Goal: Find specific page/section: Find specific page/section

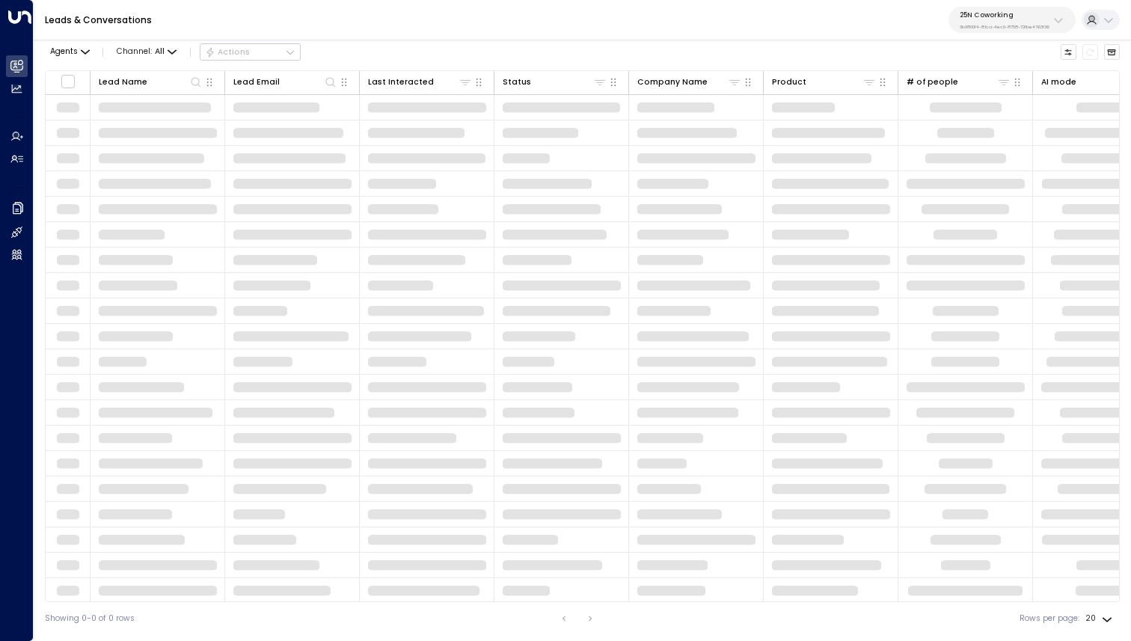
click at [1021, 27] on p "3b9800f4-81ca-4ec0-8758-72fbe4763f36" at bounding box center [1005, 27] width 90 height 6
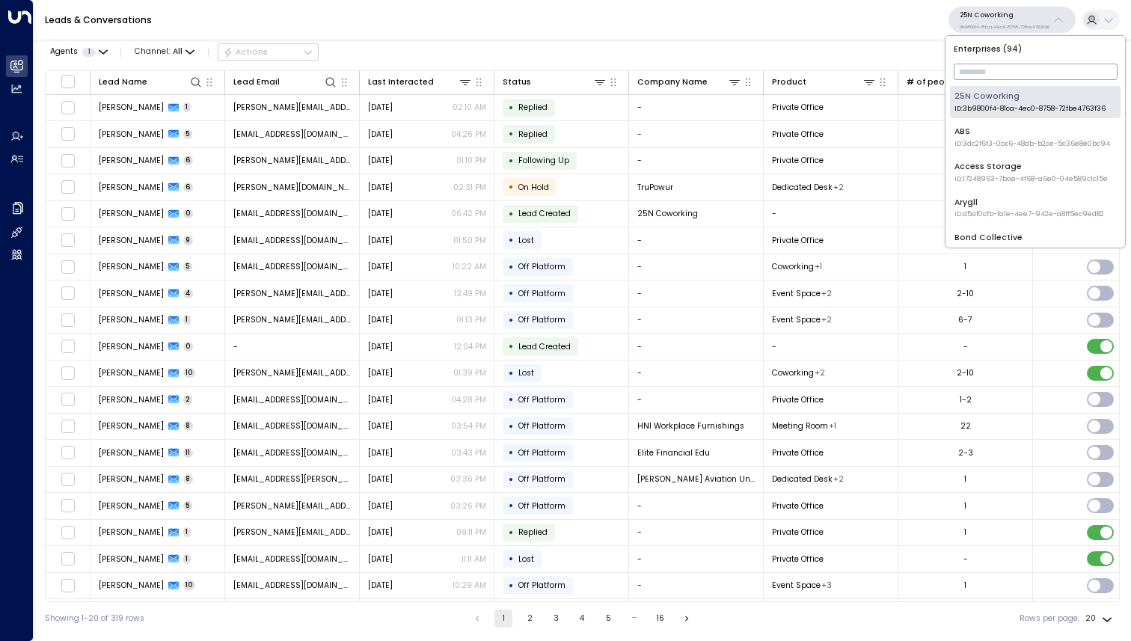
click at [998, 168] on div "Access Storage ID: 17248963-7bae-4f68-a6e0-04e589c1c15e" at bounding box center [1030, 172] width 153 height 23
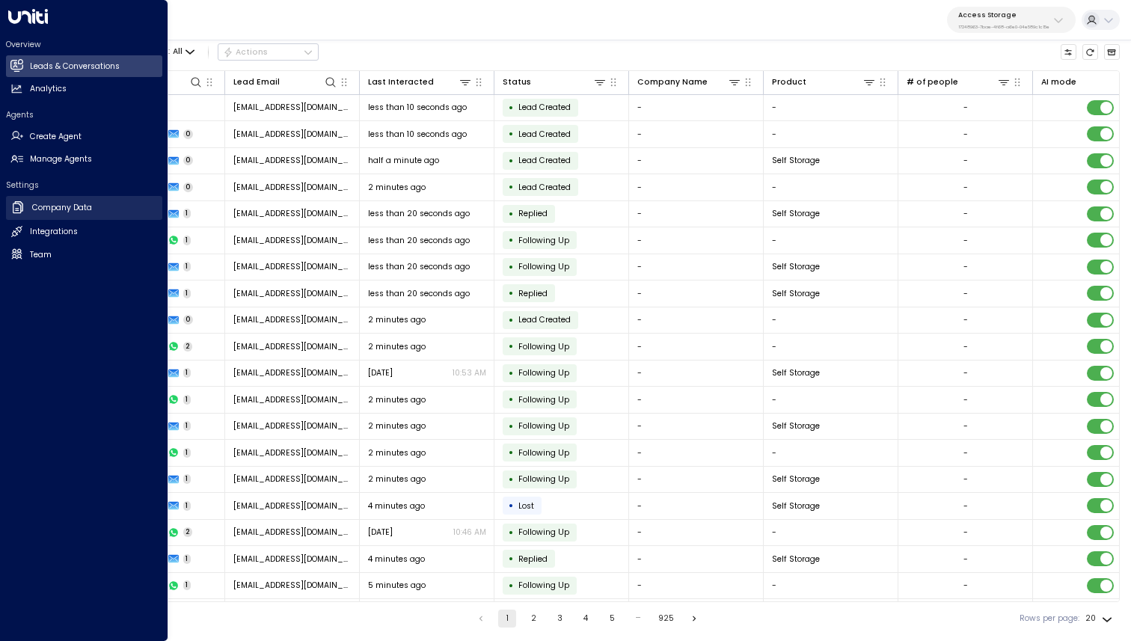
click at [91, 205] on h2 "Company Data" at bounding box center [62, 208] width 60 height 12
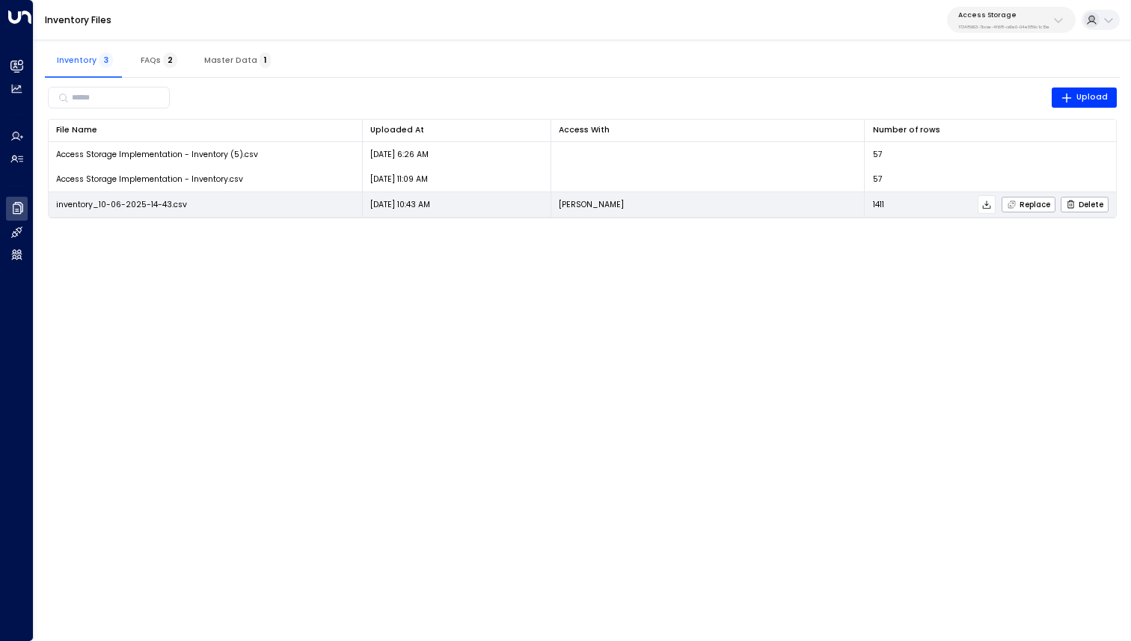
click at [990, 203] on icon at bounding box center [986, 205] width 10 height 10
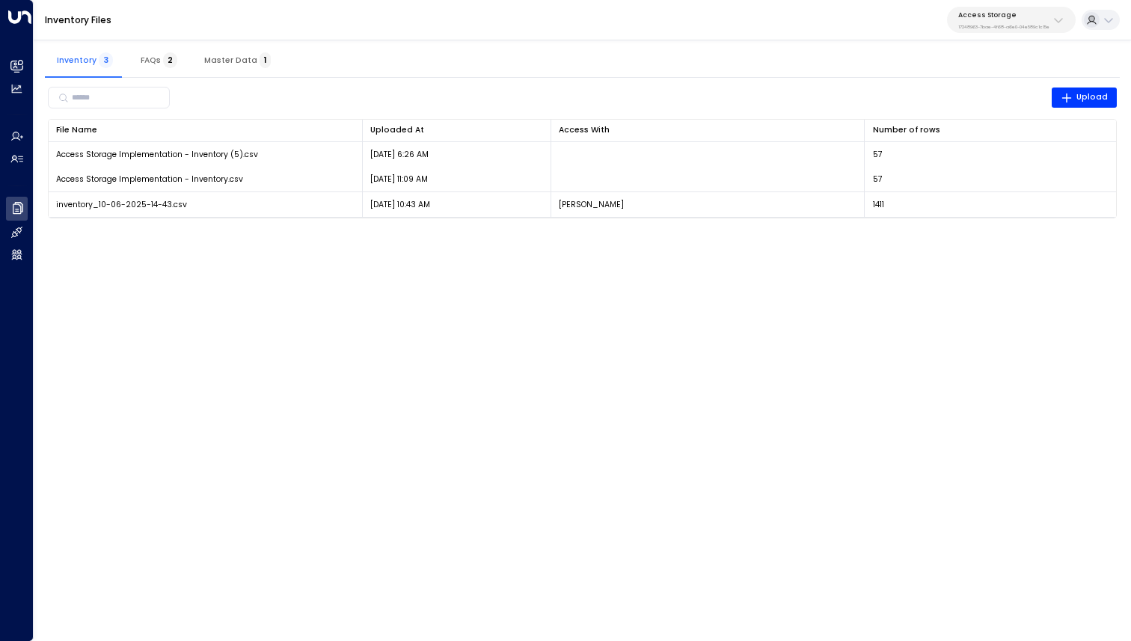
click at [843, 68] on div "Inventory 3 FAQs 2 Master Data 1" at bounding box center [582, 60] width 1075 height 36
